Goal: Information Seeking & Learning: Learn about a topic

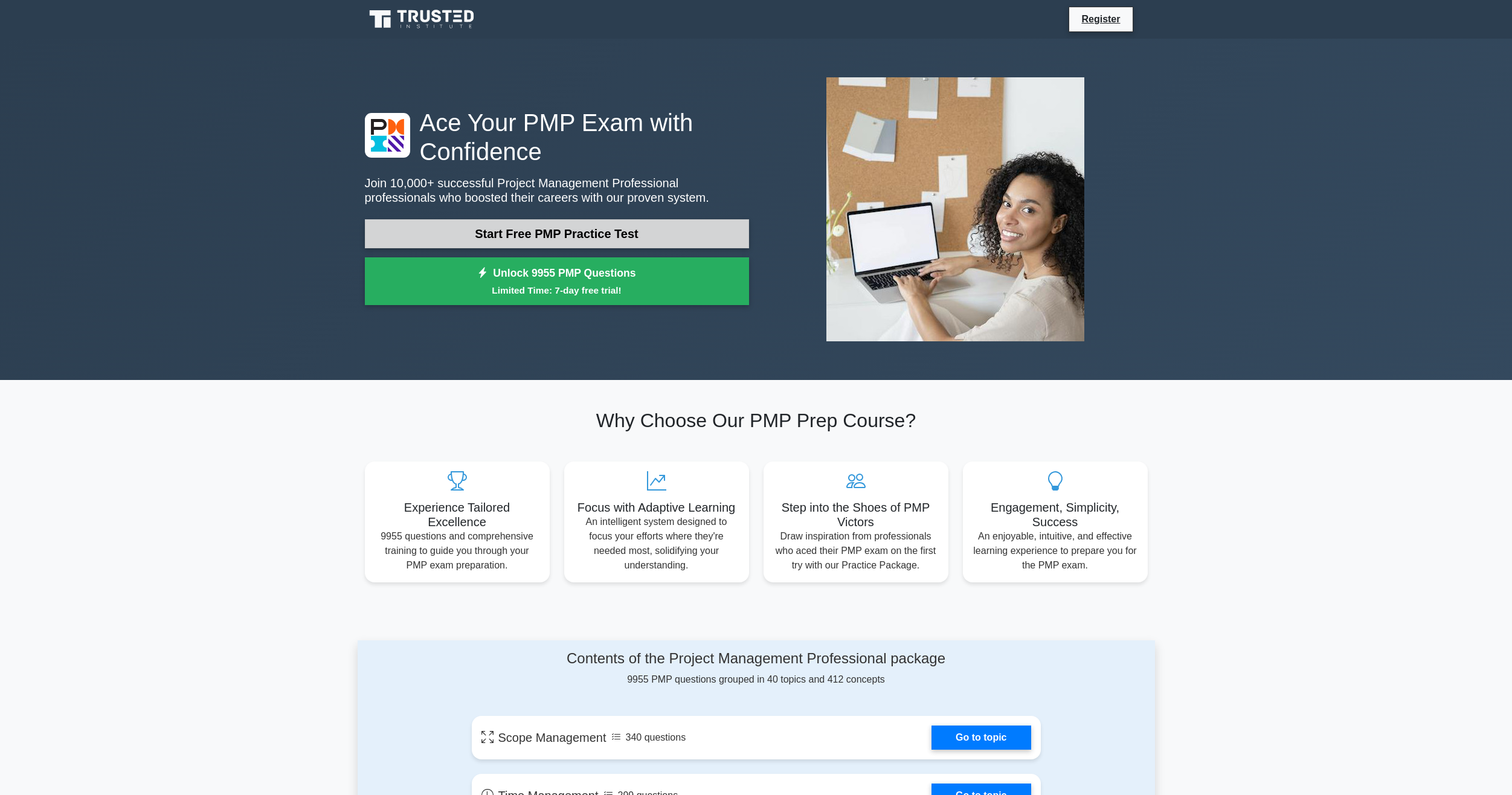
click at [435, 240] on link "Start Free PMP Practice Test" at bounding box center [556, 234] width 384 height 29
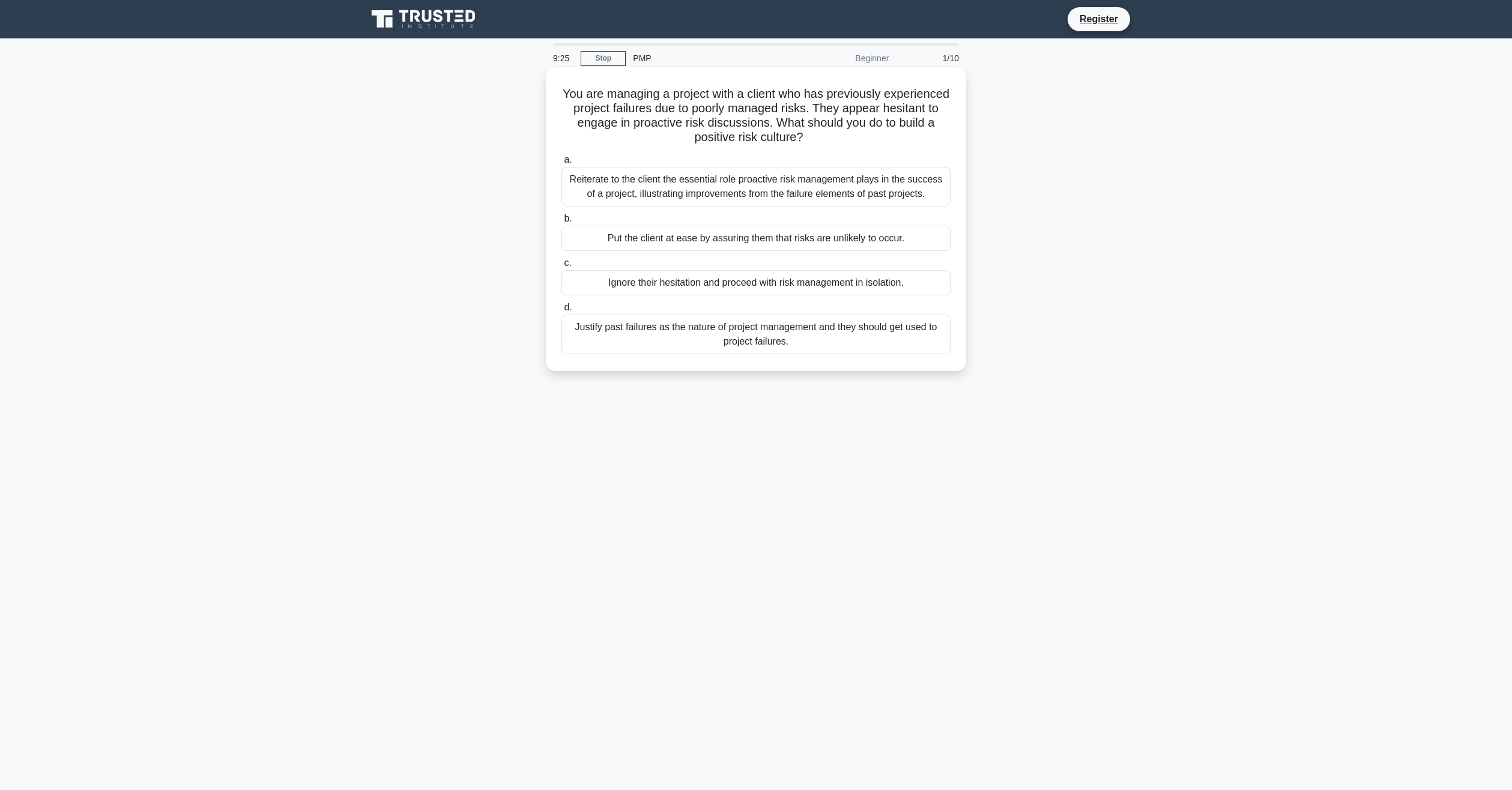
click at [783, 197] on div "Reiterate to the client the essential role proactive risk management plays in t…" at bounding box center [756, 187] width 389 height 40
click at [562, 164] on input "a. Reiterate to the client the essential role proactive risk management plays i…" at bounding box center [562, 160] width 0 height 8
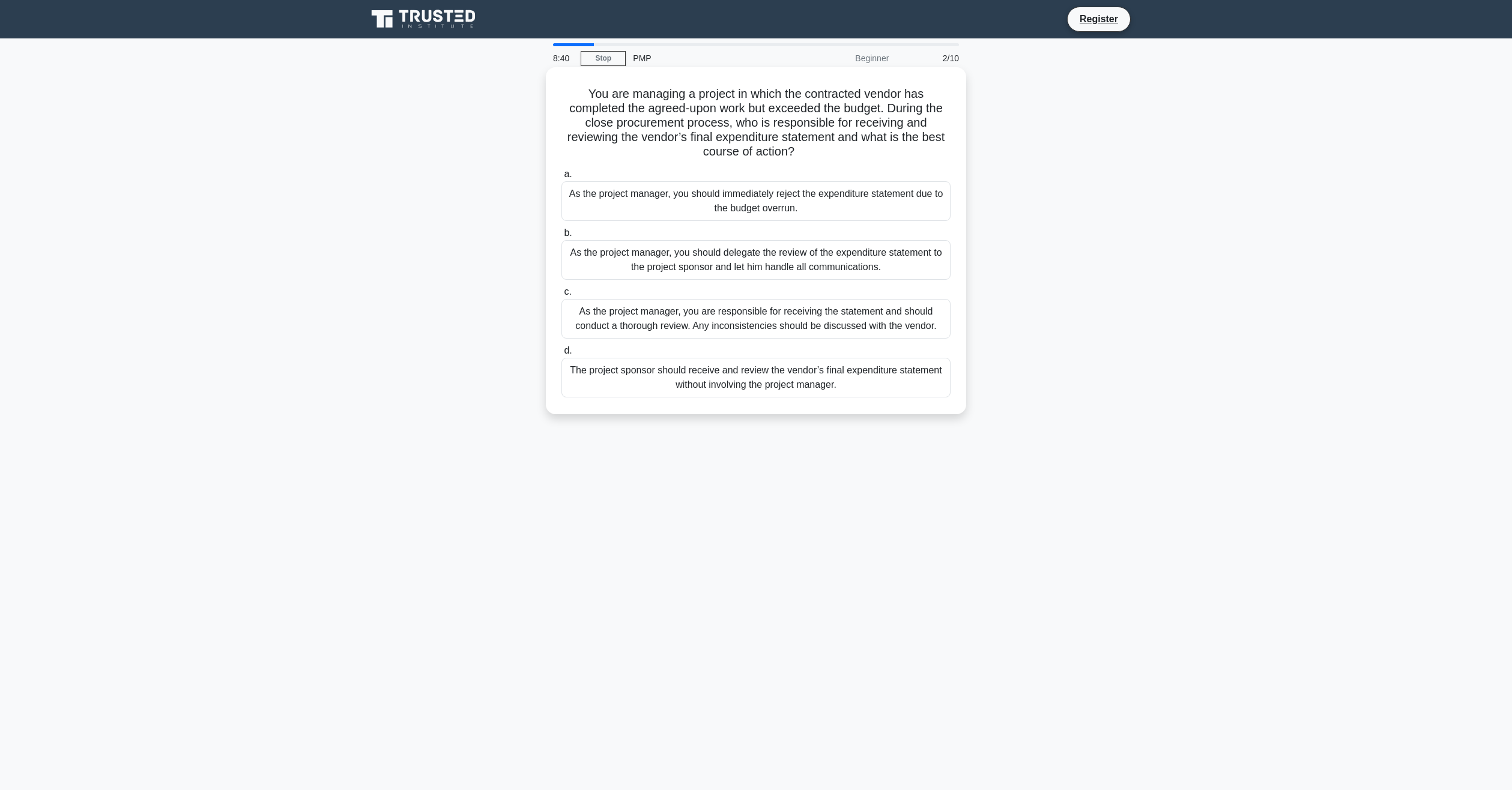
click at [929, 320] on div "As the project manager, you are responsible for receiving the statement and sho…" at bounding box center [756, 319] width 389 height 40
click at [562, 296] on input "c. As the project manager, you are responsible for receiving the statement and …" at bounding box center [562, 292] width 0 height 8
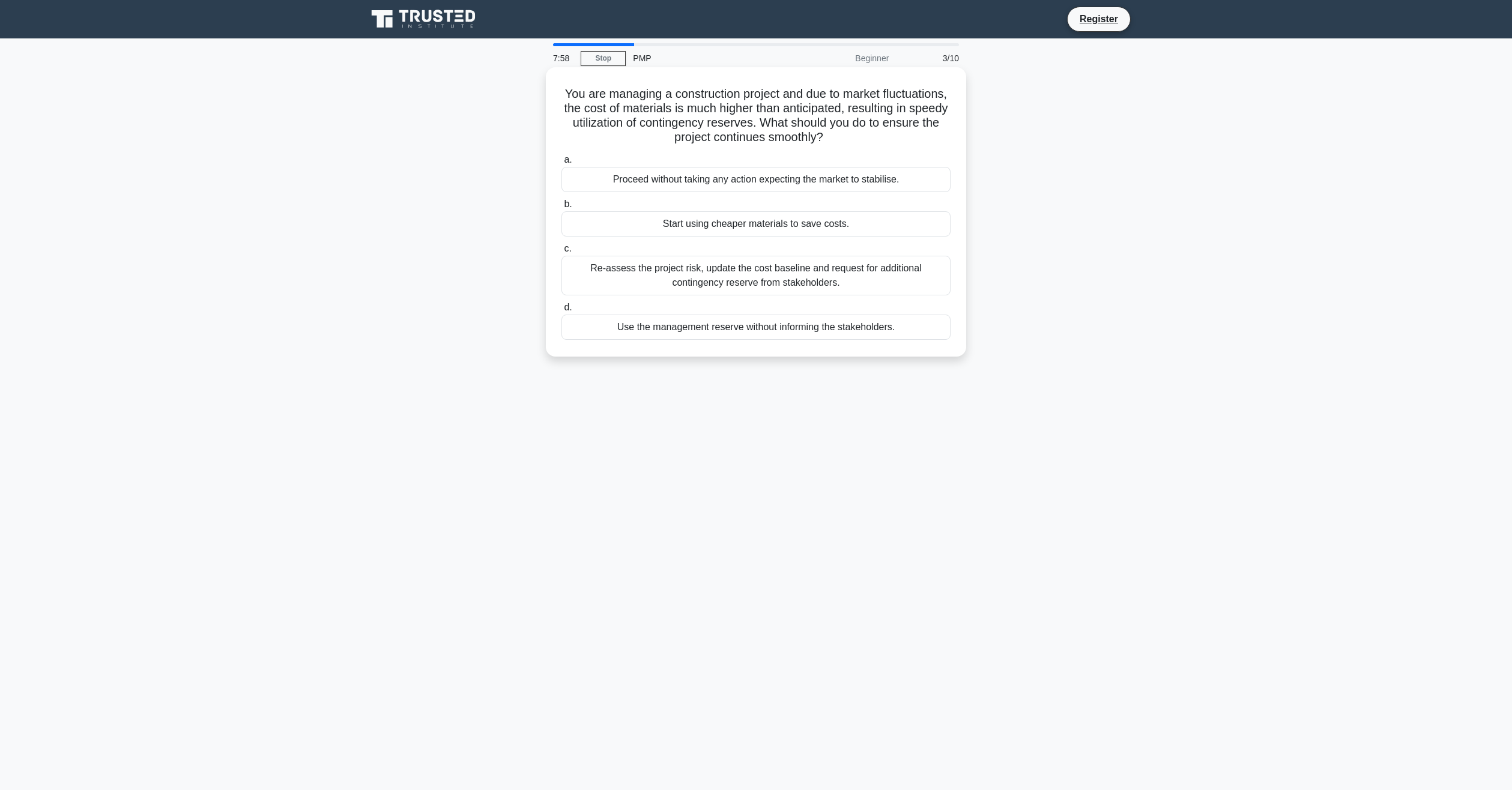
click at [924, 277] on div "Re-assess the project risk, update the cost baseline and request for additional…" at bounding box center [756, 276] width 389 height 40
click at [562, 253] on input "c. Re-assess the project risk, update the cost baseline and request for additio…" at bounding box center [562, 249] width 0 height 8
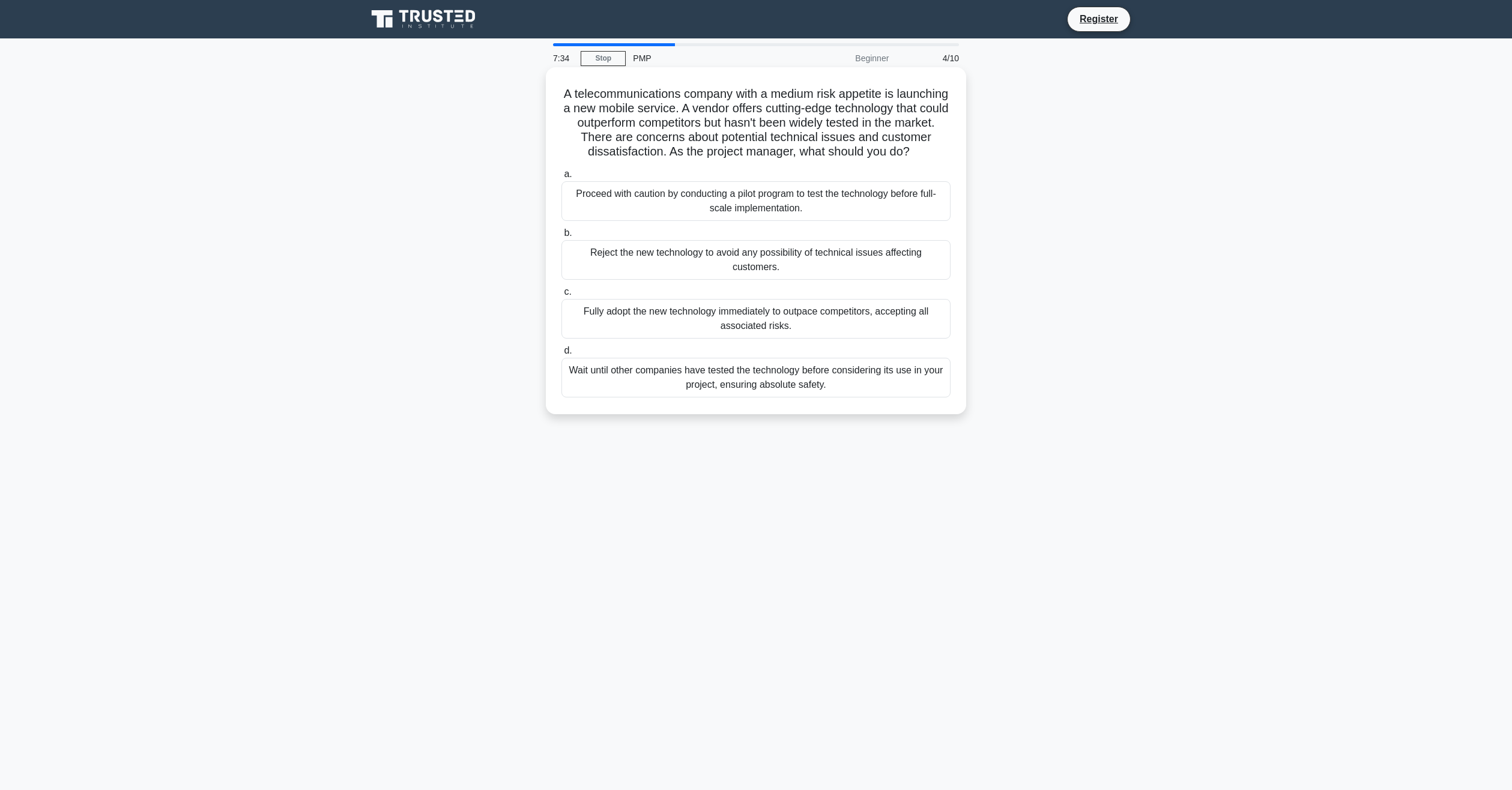
click at [893, 218] on div "Proceed with caution by conducting a pilot program to test the technology befor…" at bounding box center [756, 201] width 389 height 40
click at [562, 179] on input "a. Proceed with caution by conducting a pilot program to test the technology be…" at bounding box center [562, 175] width 0 height 8
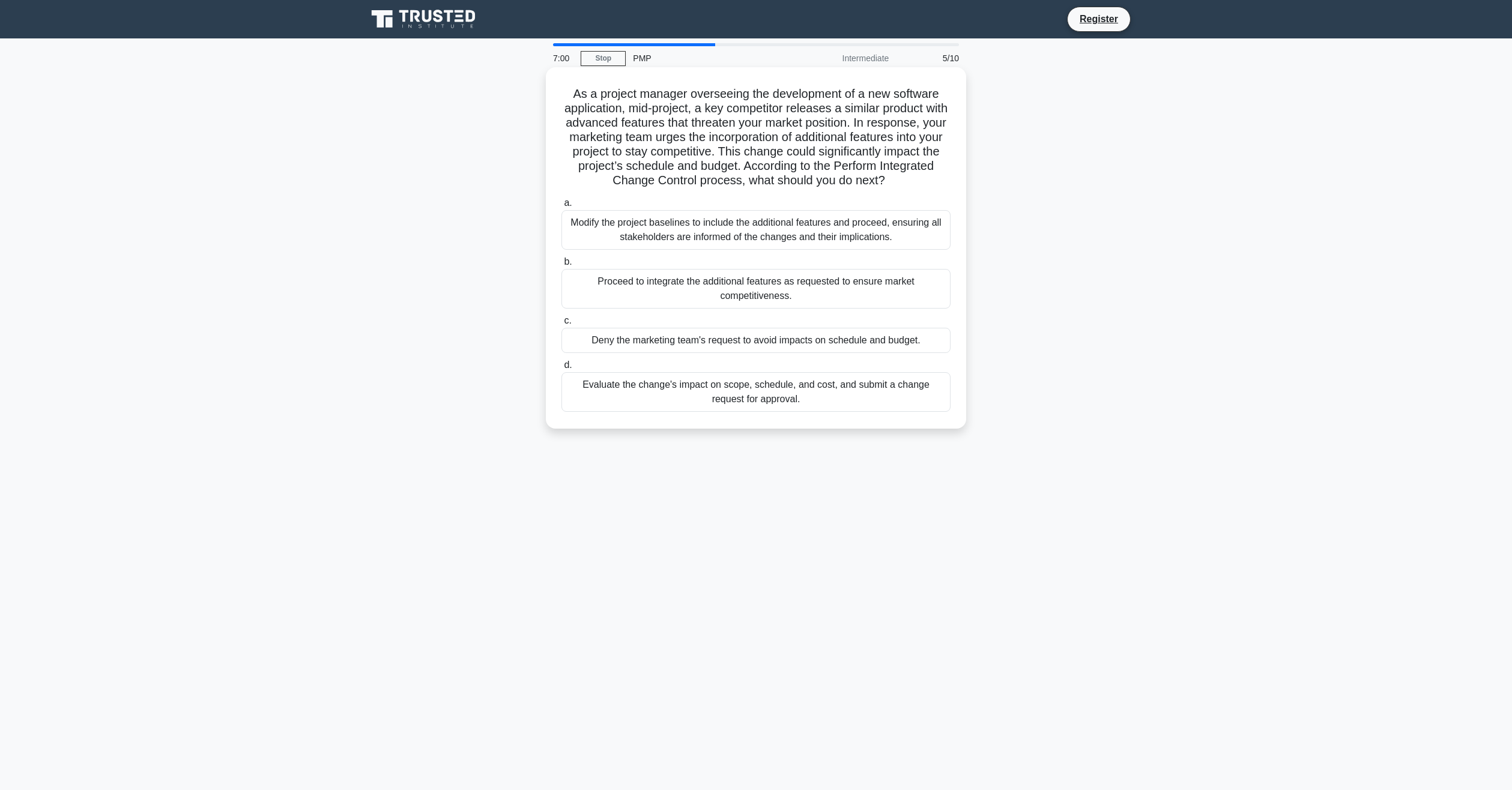
click at [926, 398] on div "Evaluate the change's impact on scope, schedule, and cost, and submit a change …" at bounding box center [756, 392] width 389 height 40
click at [562, 369] on input "d. Evaluate the change's impact on scope, schedule, and cost, and submit a chan…" at bounding box center [562, 365] width 0 height 8
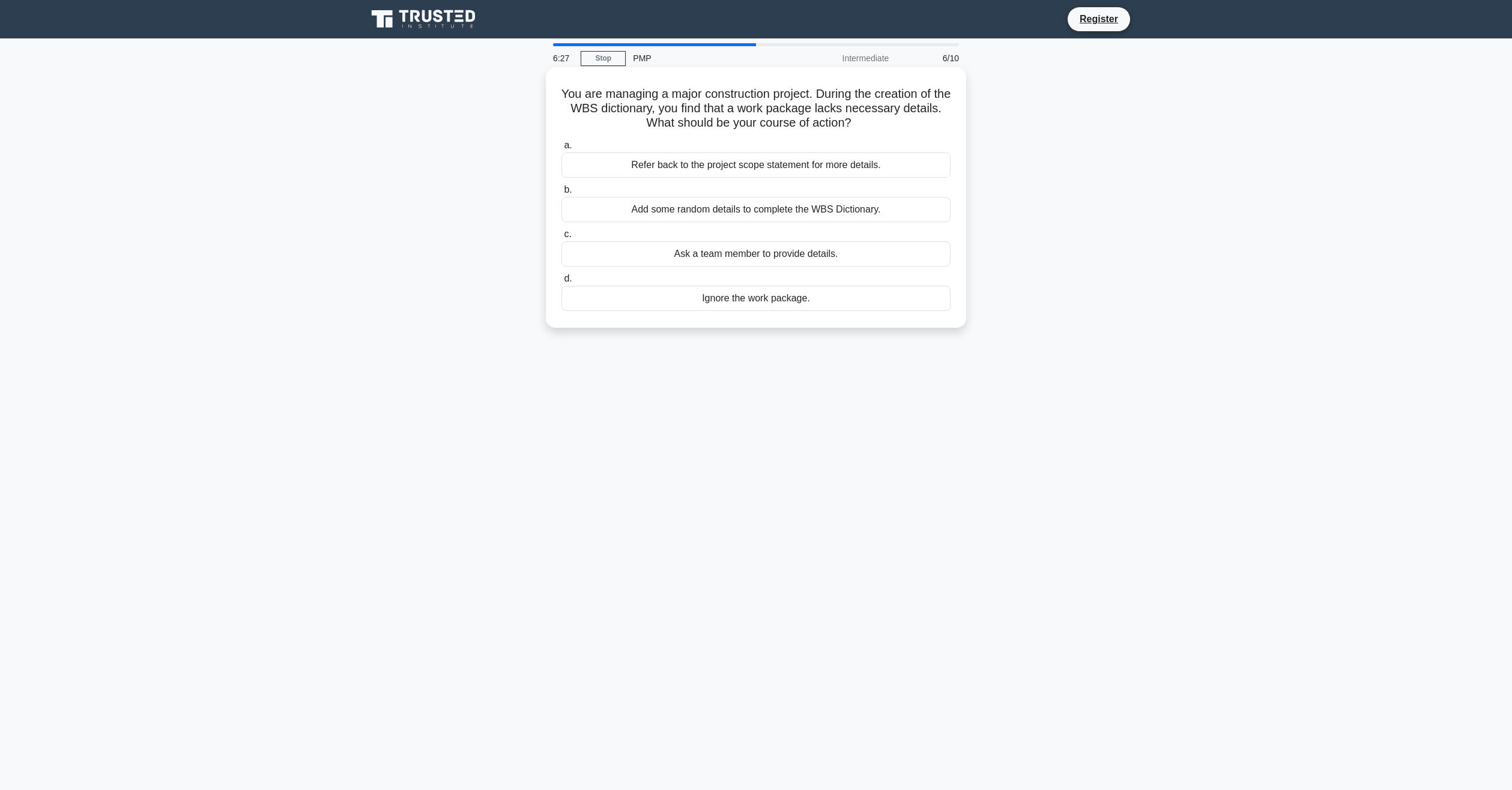
click at [924, 164] on div "Refer back to the project scope statement for more details." at bounding box center [756, 165] width 389 height 25
click at [562, 150] on input "a. Refer back to the project scope statement for more details." at bounding box center [562, 146] width 0 height 8
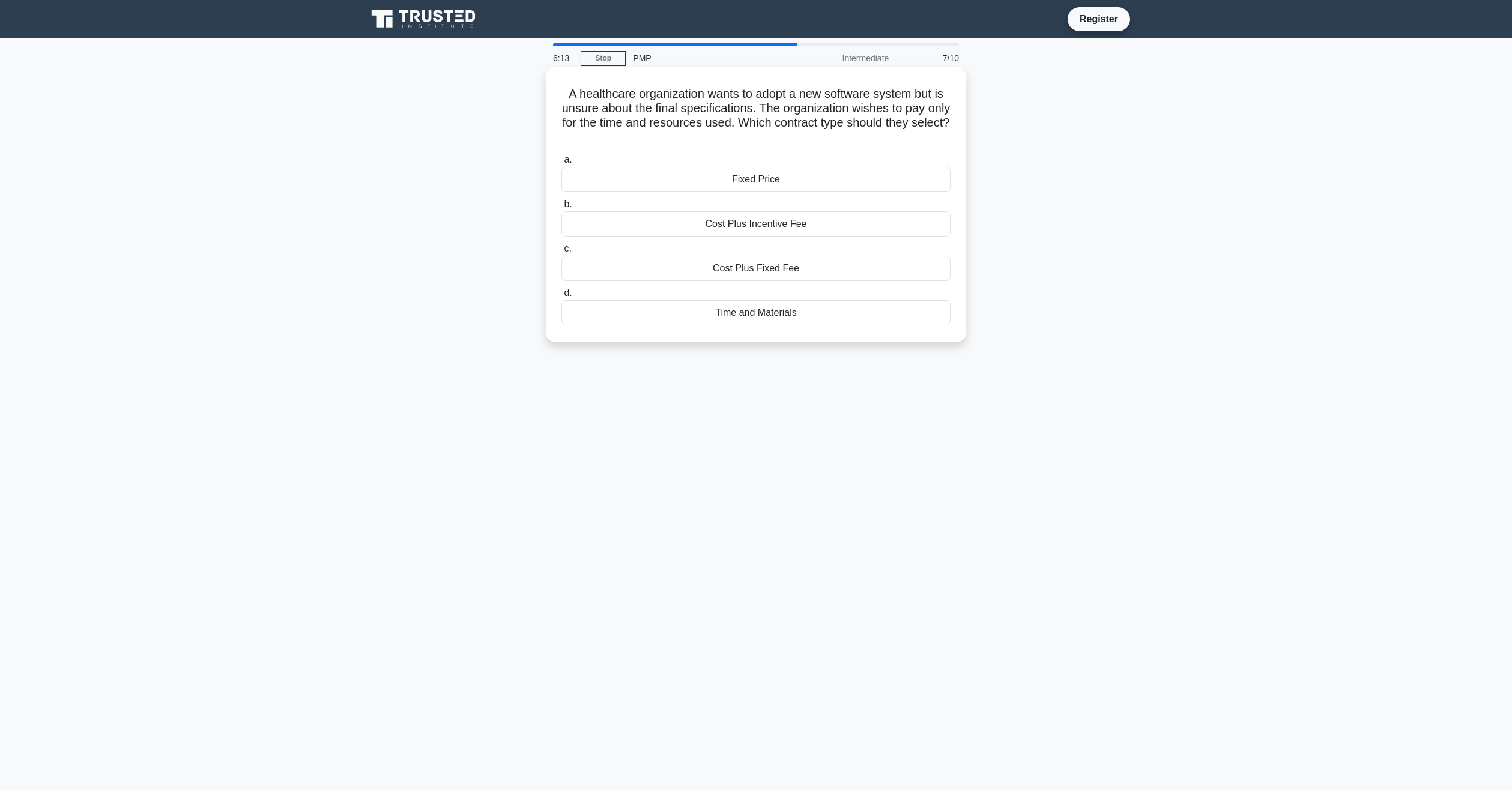
click at [887, 308] on div "Time and Materials" at bounding box center [756, 313] width 389 height 25
click at [562, 297] on input "d. Time and Materials" at bounding box center [562, 293] width 0 height 8
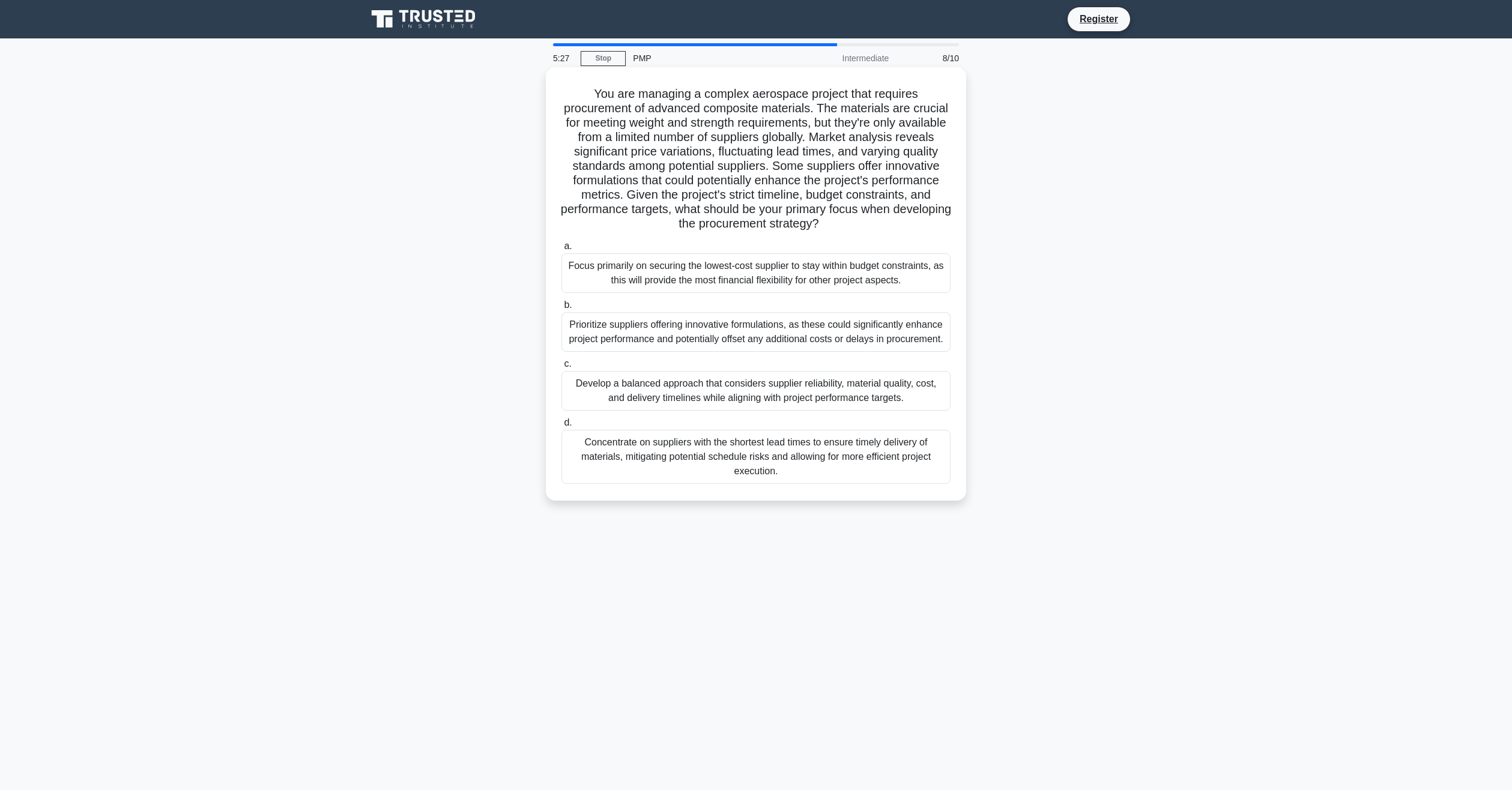
click at [918, 386] on div "Develop a balanced approach that considers supplier reliability, material quali…" at bounding box center [756, 391] width 389 height 40
click at [562, 368] on input "c. Develop a balanced approach that considers supplier reliability, material qu…" at bounding box center [562, 365] width 0 height 8
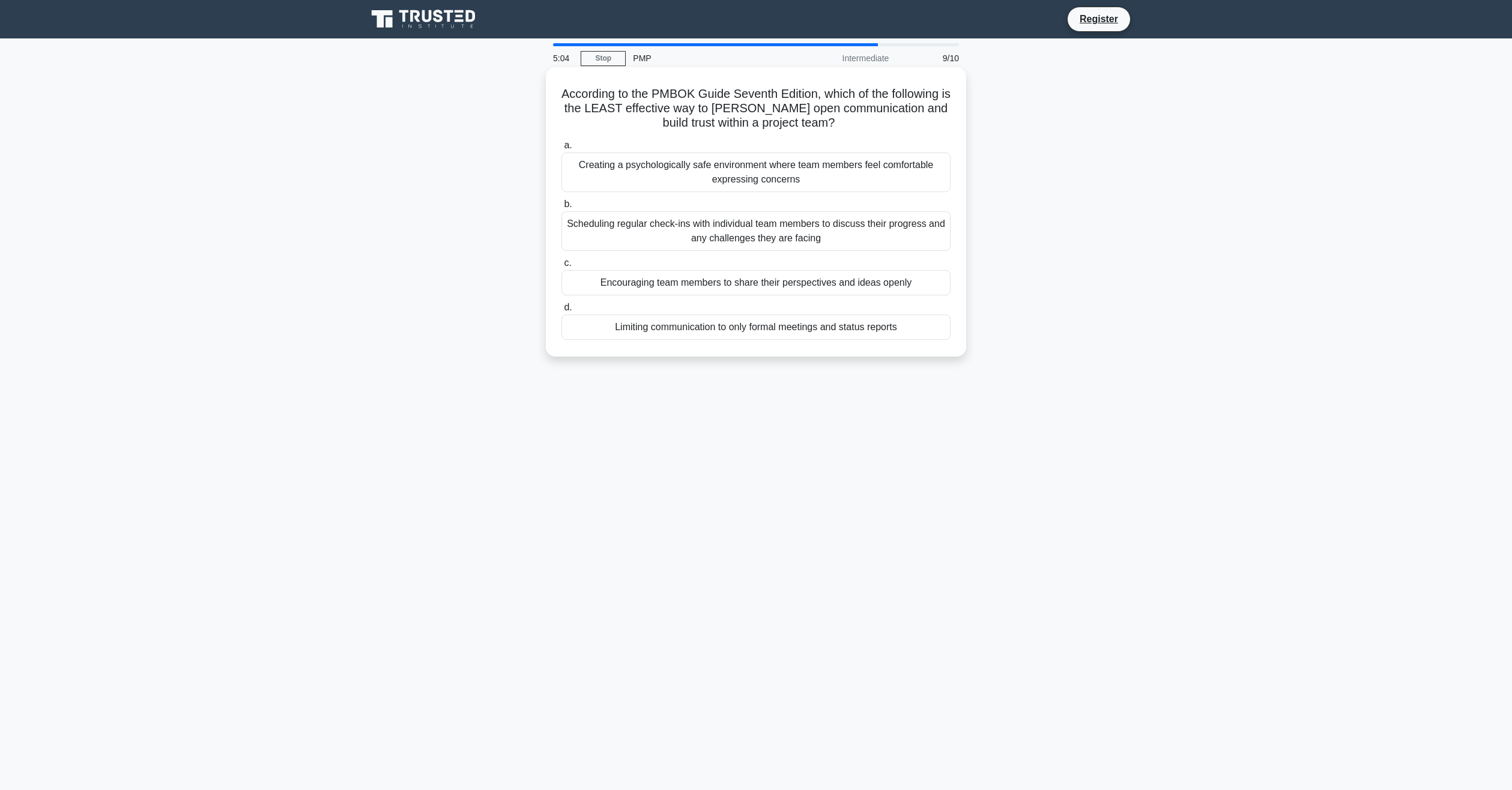
click at [920, 326] on div "Limiting communication to only formal meetings and status reports" at bounding box center [756, 328] width 389 height 25
click at [562, 312] on input "d. Limiting communication to only formal meetings and status reports" at bounding box center [562, 308] width 0 height 8
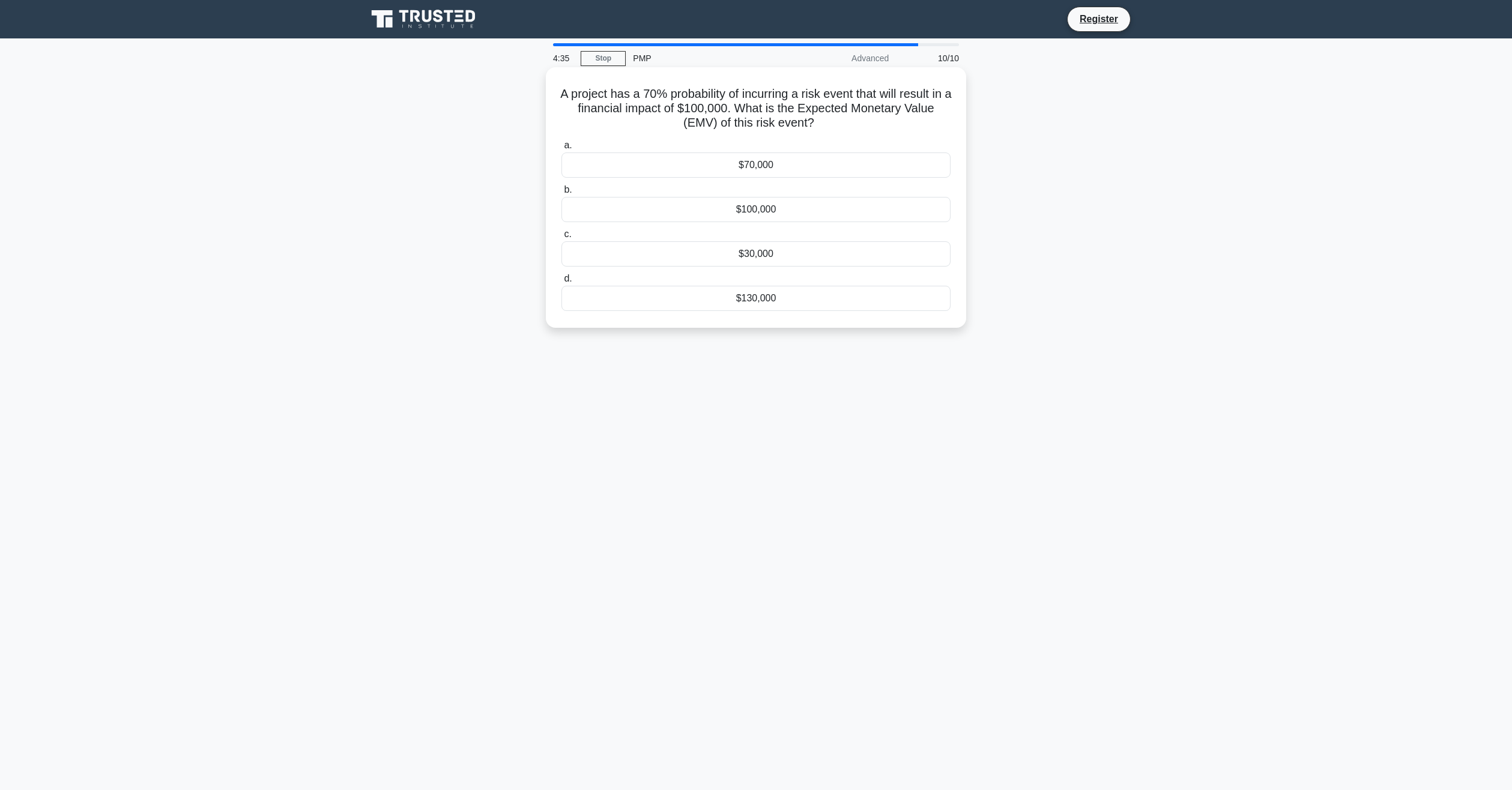
click at [897, 173] on div "$70,000" at bounding box center [756, 165] width 389 height 25
click at [562, 150] on input "a. $70,000" at bounding box center [562, 146] width 0 height 8
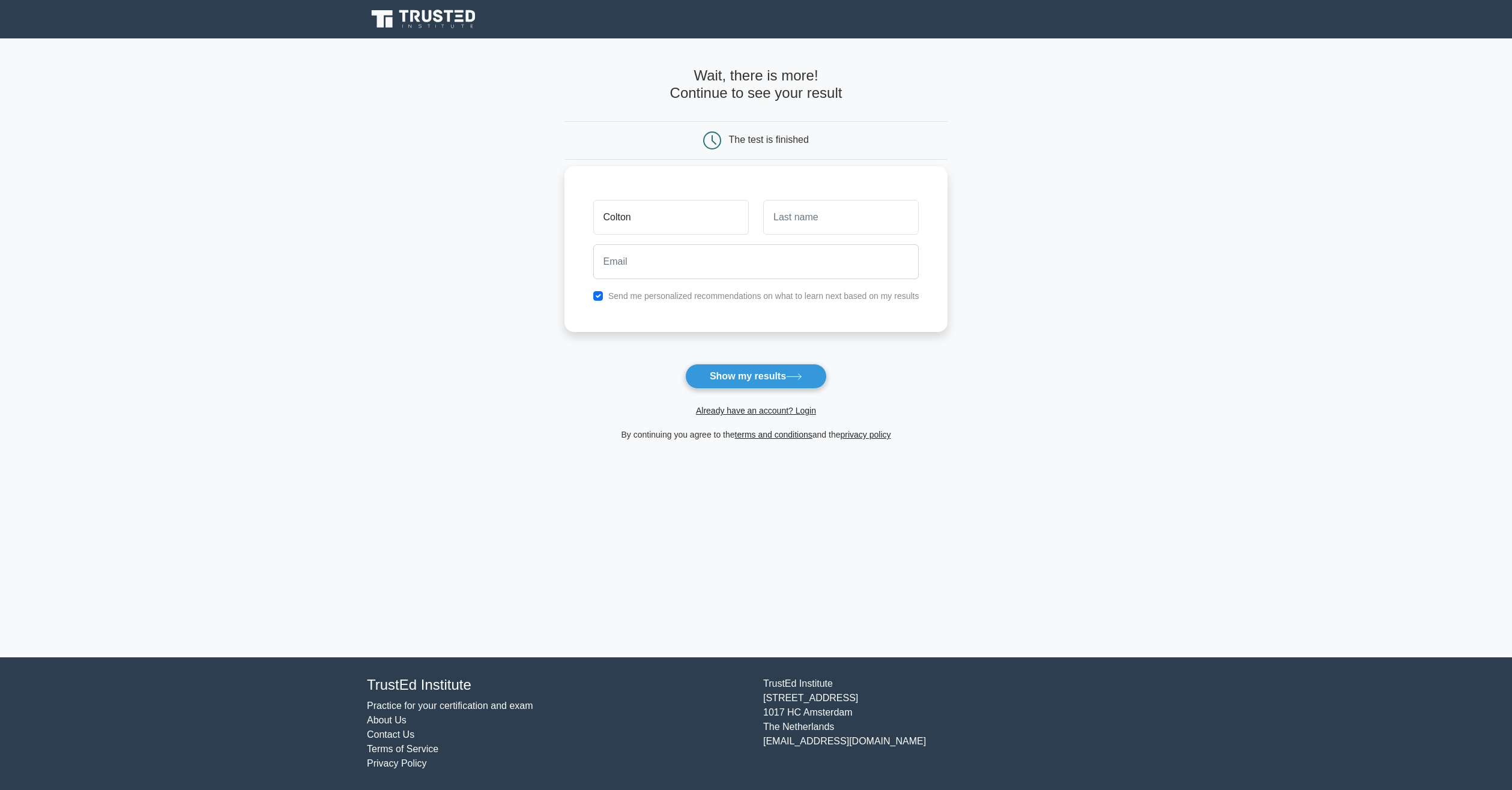
type input "Colton"
type input "Presley"
type input "presleyc95@gmail.com"
click at [766, 370] on button "Show my results" at bounding box center [756, 376] width 142 height 25
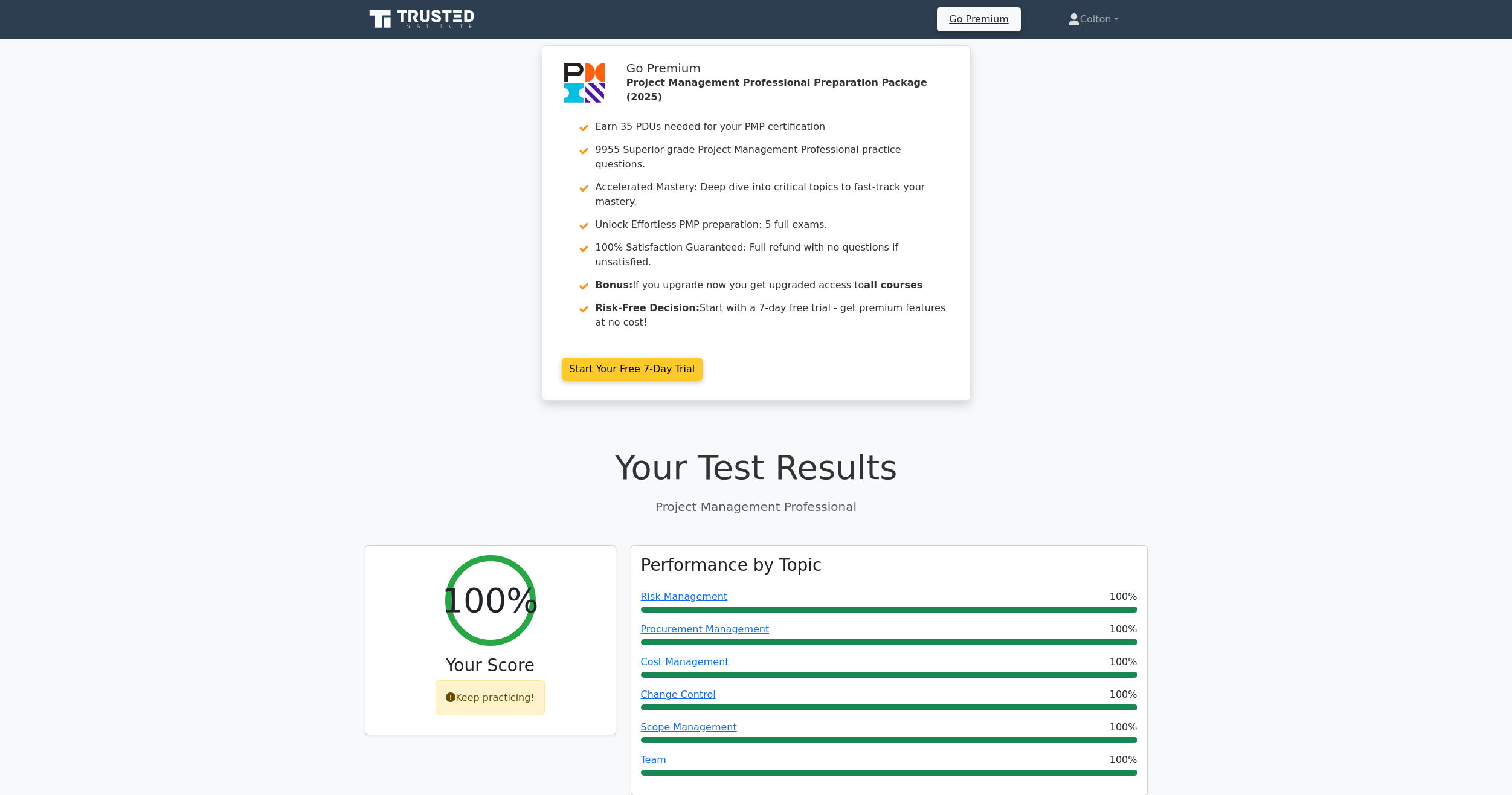
click at [658, 358] on link "Start Your Free 7-Day Trial" at bounding box center [632, 369] width 141 height 23
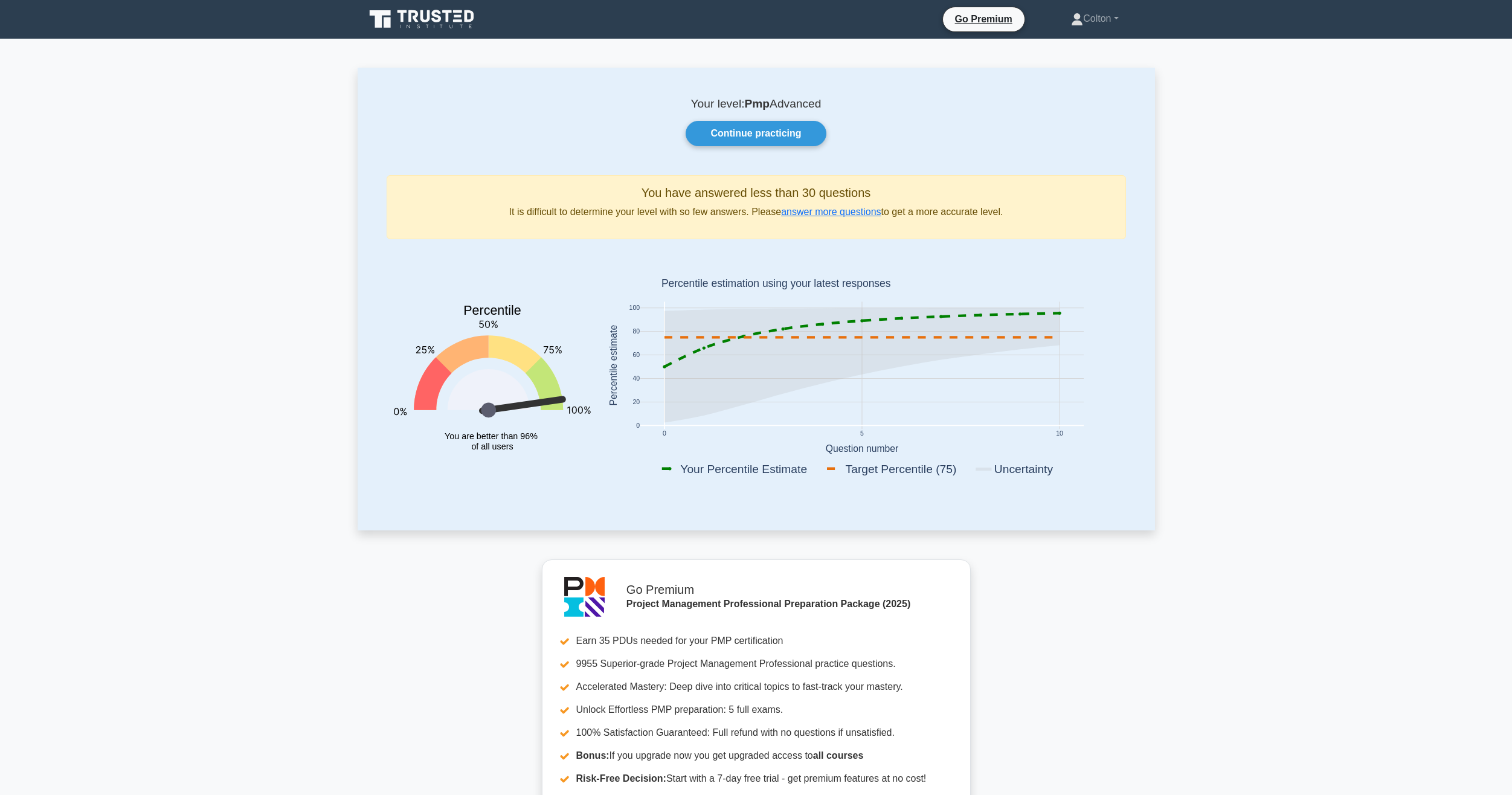
click at [421, 18] on icon at bounding box center [425, 16] width 10 height 12
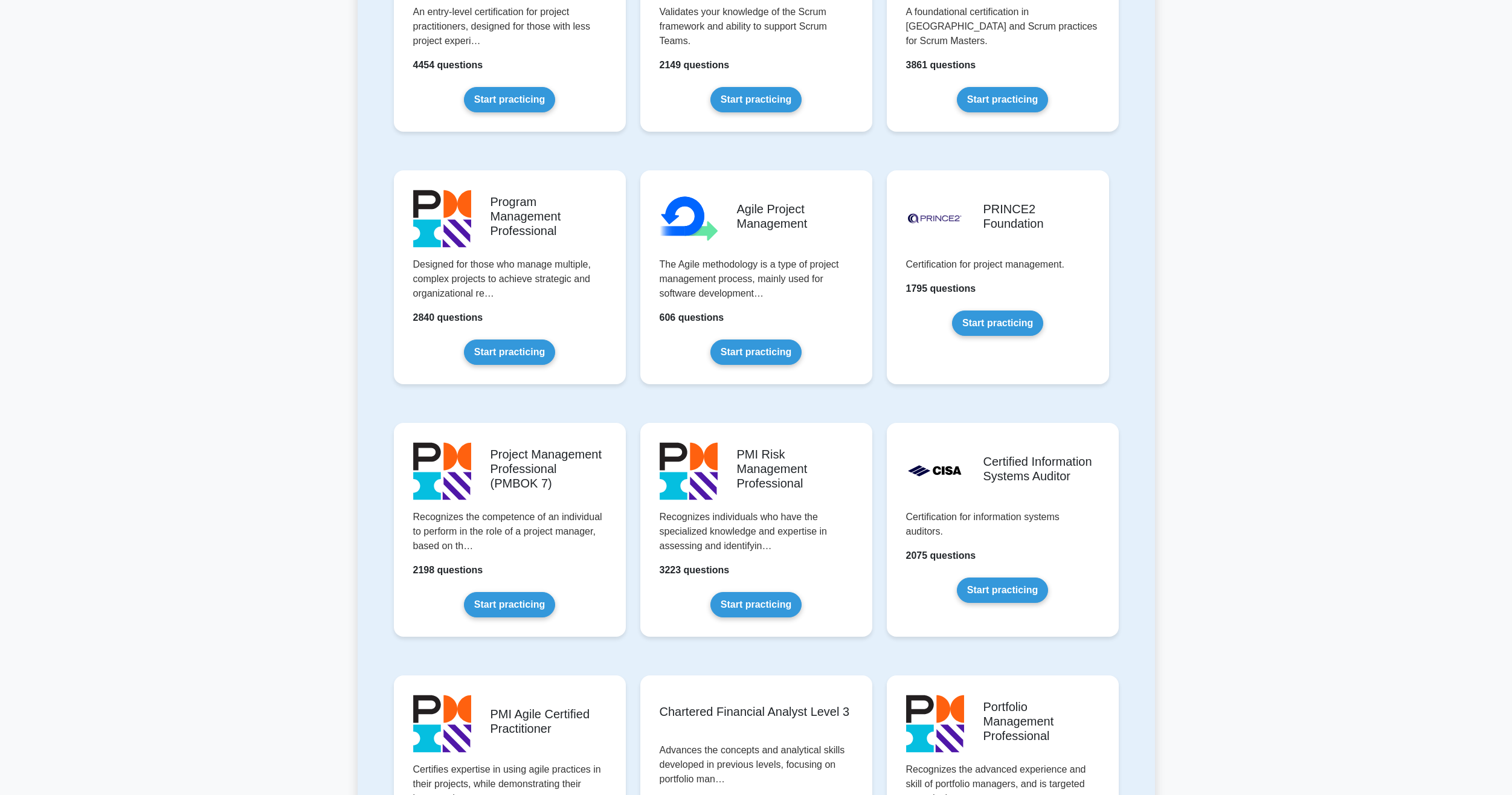
scroll to position [664, 0]
